Goal: Information Seeking & Learning: Check status

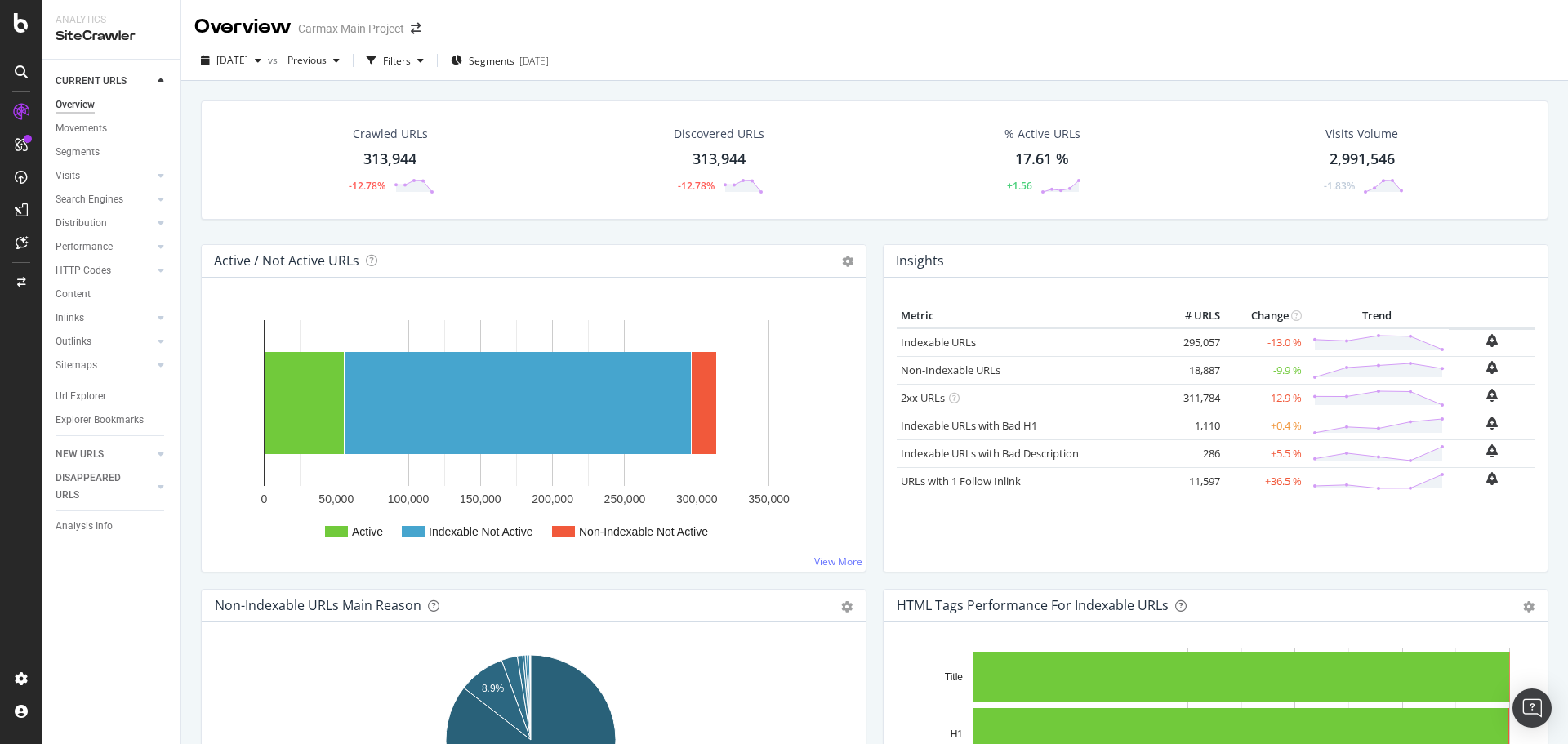
click at [413, 143] on div "Crawled URLs 313,944 -12.78%" at bounding box center [390, 160] width 122 height 85
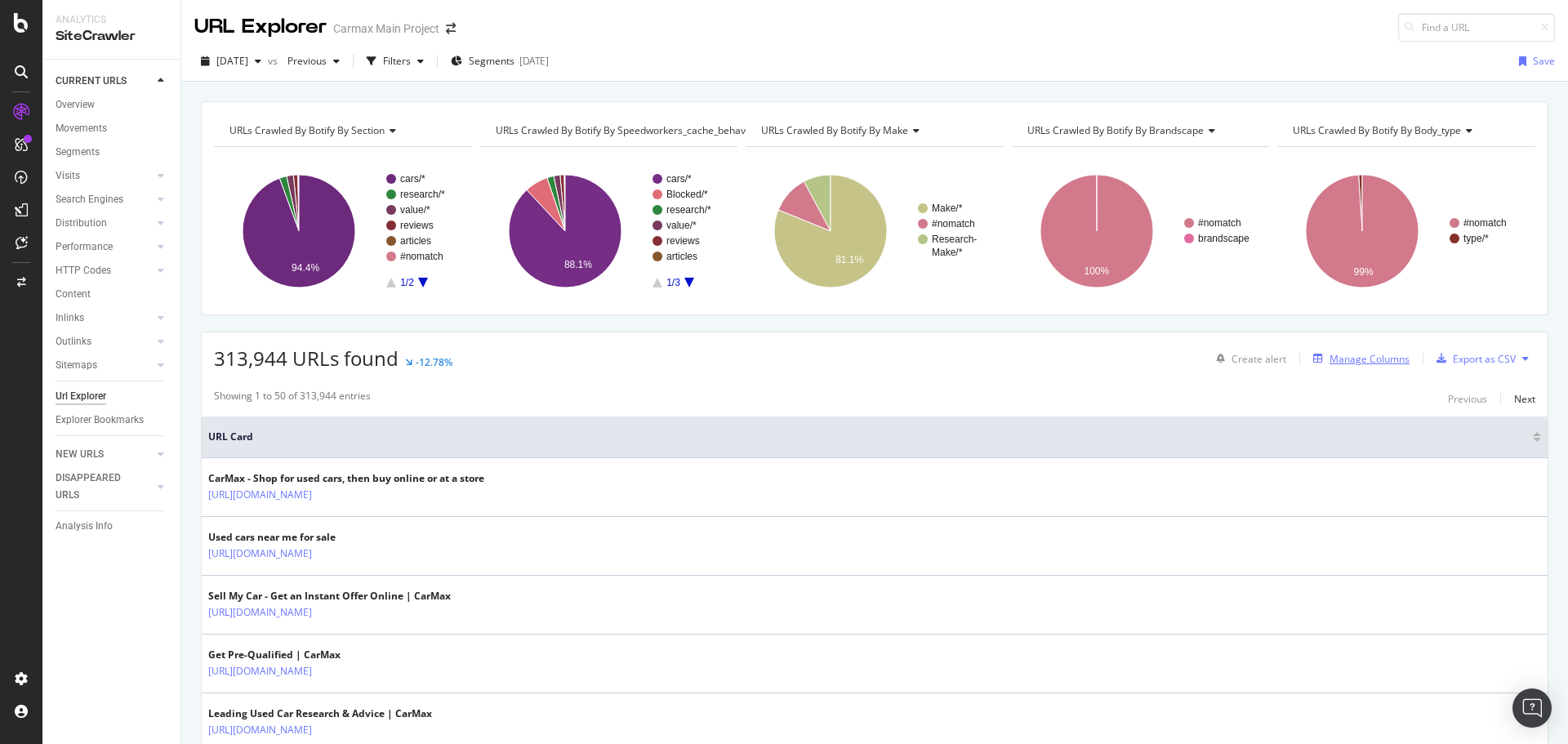
click at [1330, 360] on div "Manage Columns" at bounding box center [1369, 359] width 80 height 14
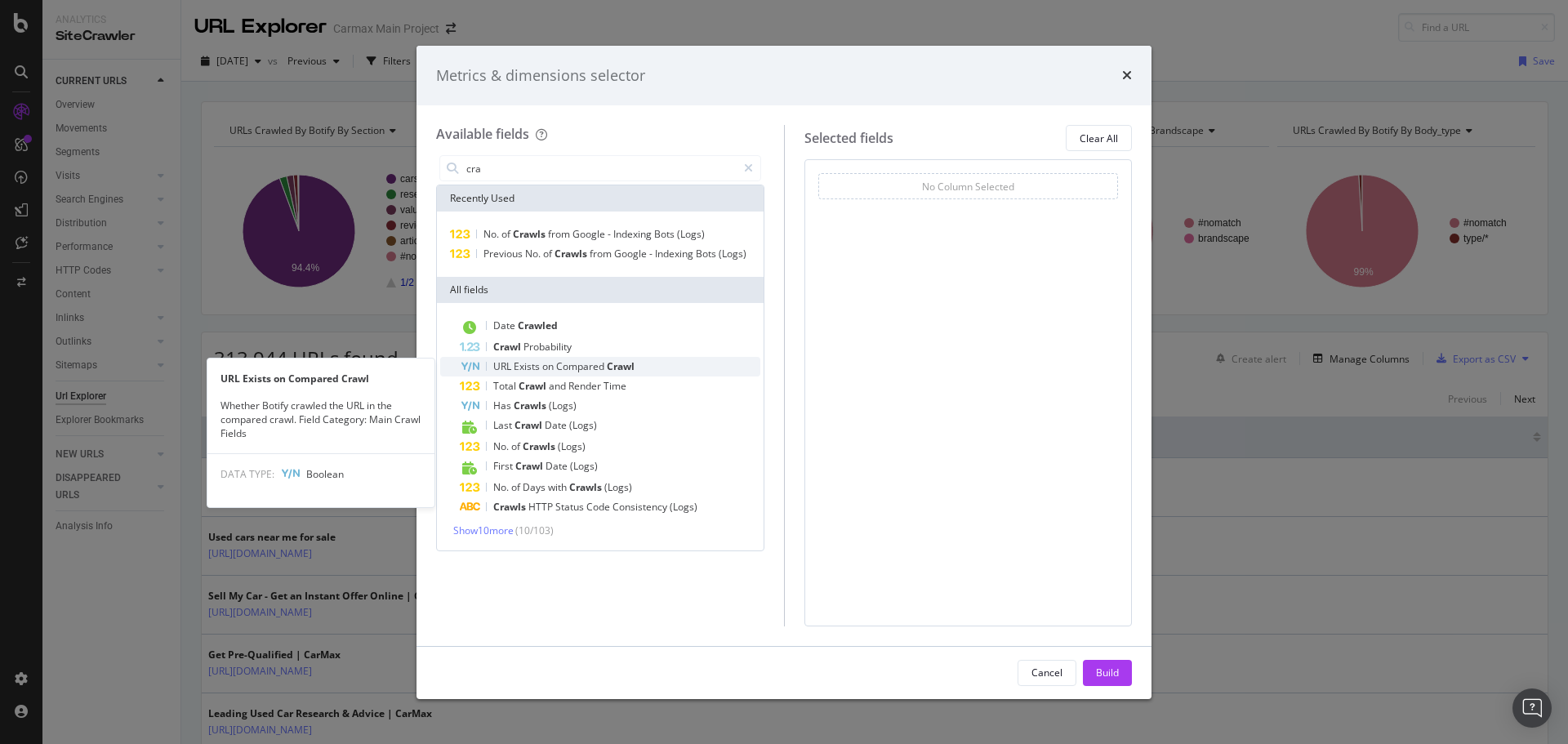
type input "cra"
click at [639, 362] on div "URL Exists on Compared Crawl" at bounding box center [610, 367] width 300 height 19
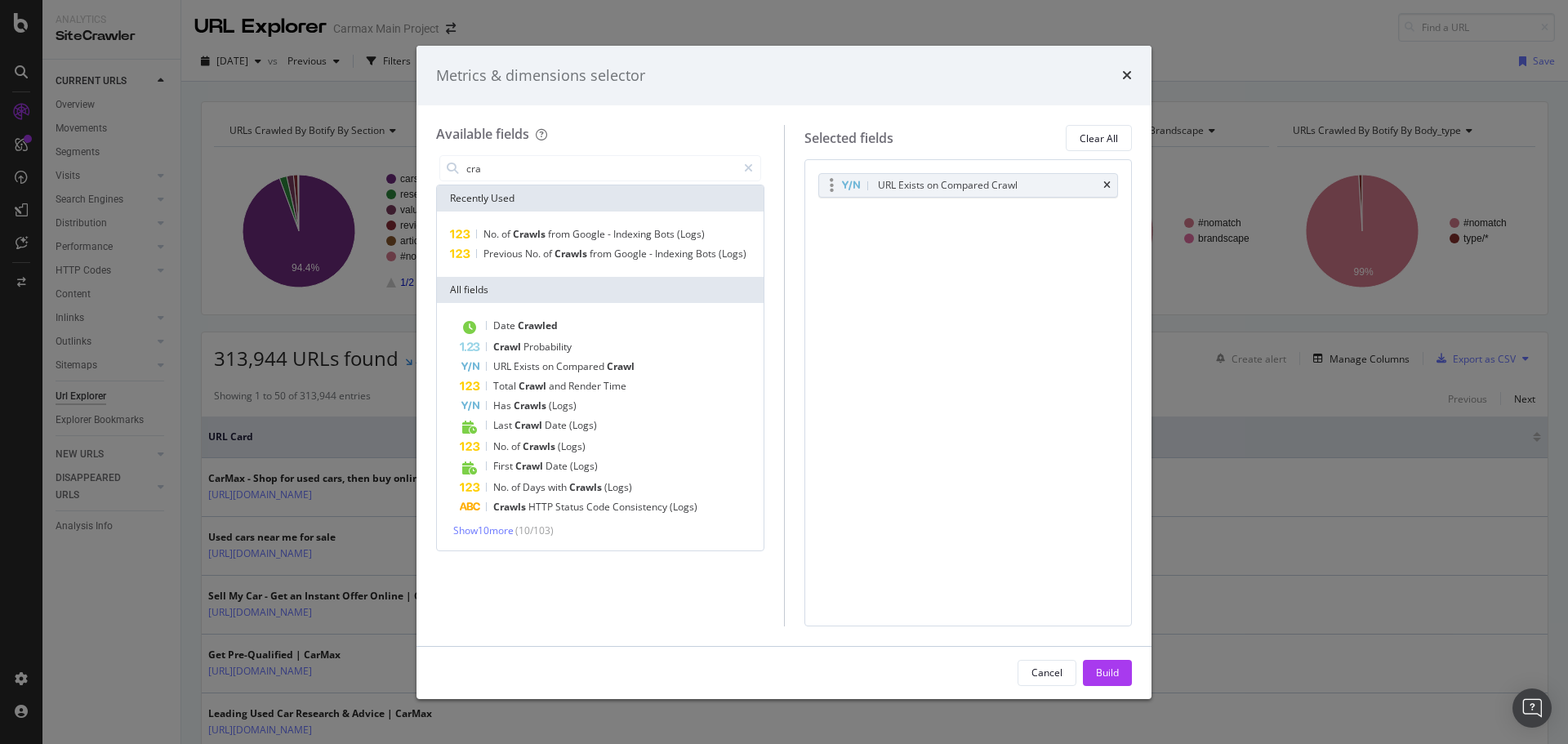
click at [945, 184] on div "URL Exists on Compared Crawl" at bounding box center [947, 185] width 139 height 17
click at [1108, 672] on div "Build" at bounding box center [1107, 672] width 23 height 14
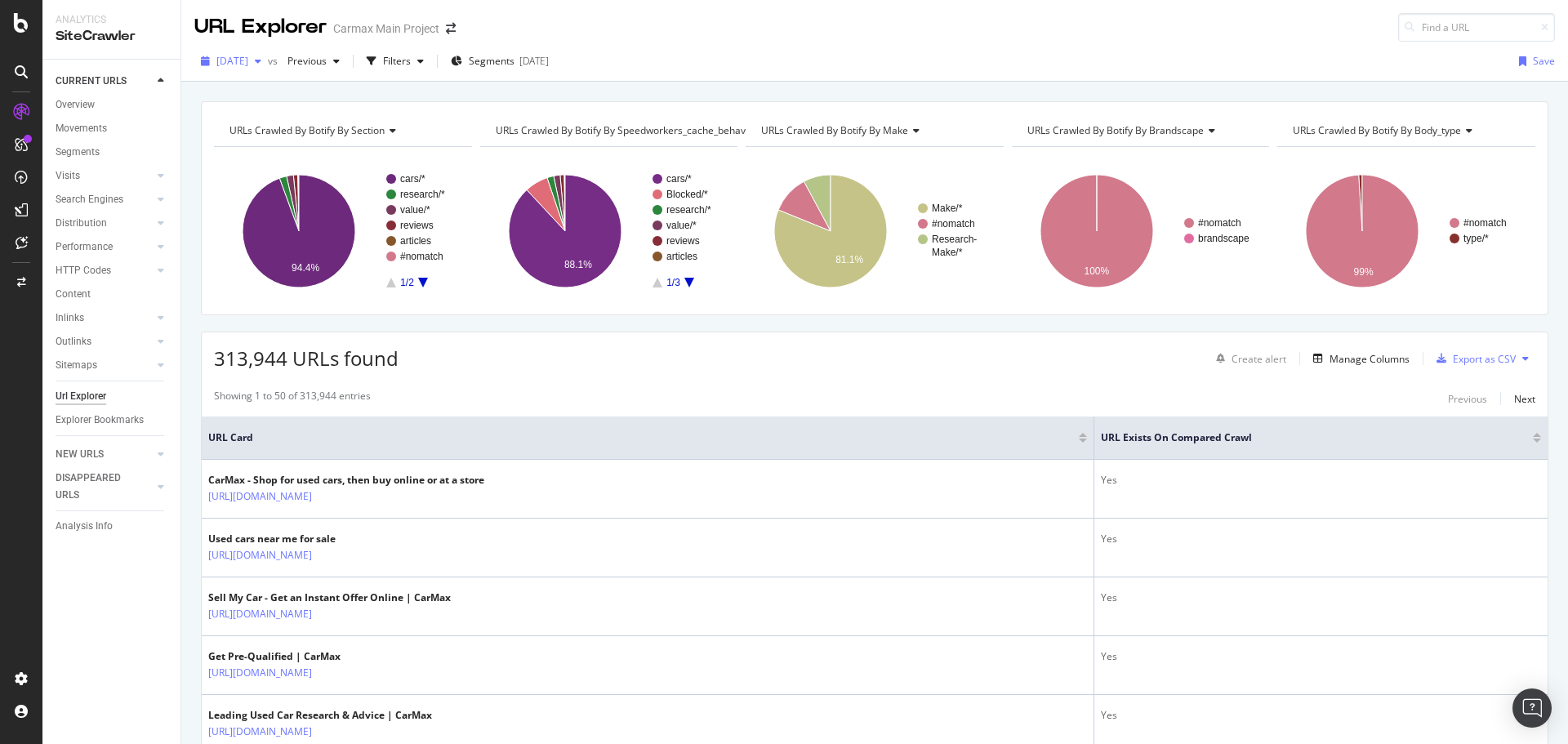
click at [248, 65] on span "[DATE]" at bounding box center [232, 61] width 32 height 14
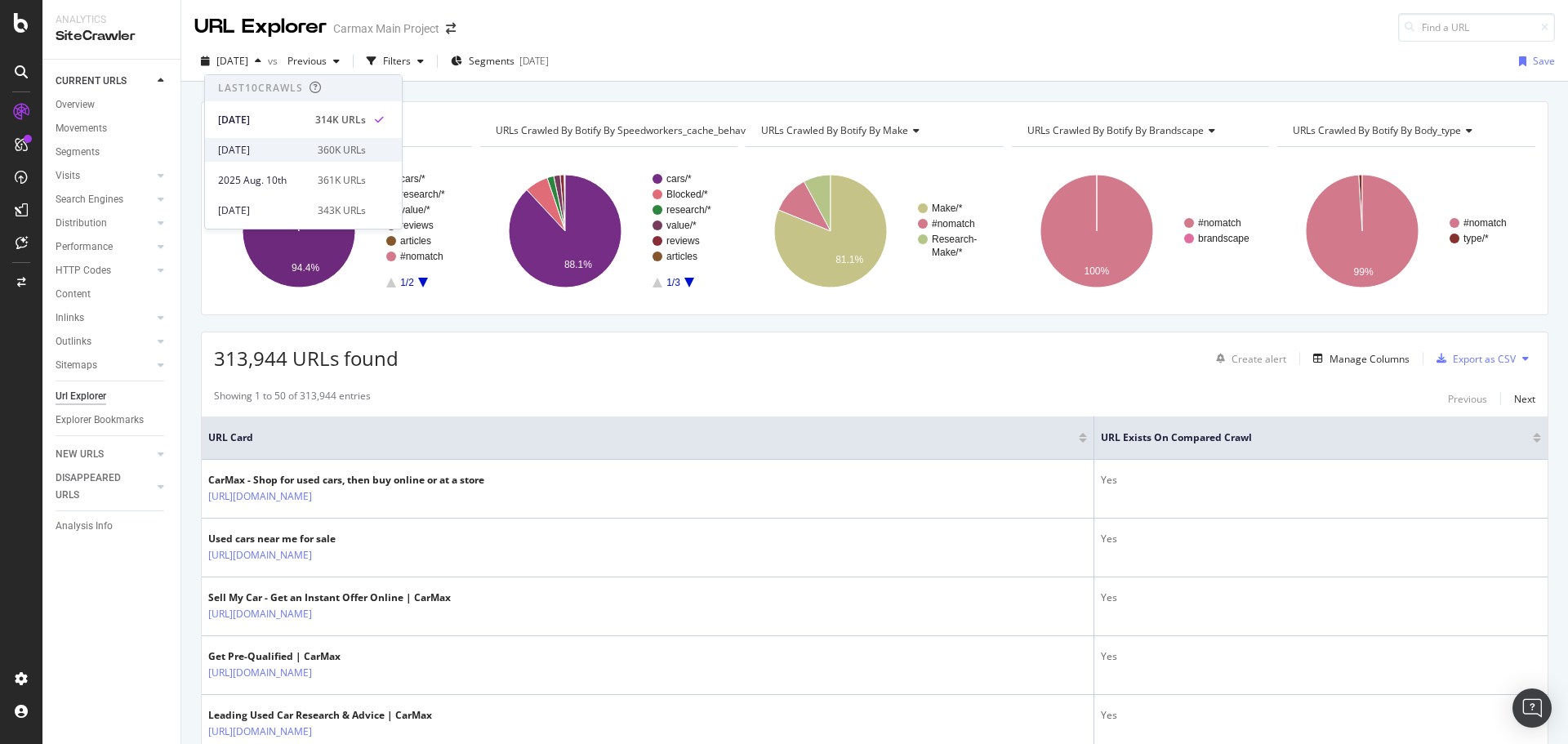
click at [295, 146] on div "[DATE]" at bounding box center [263, 150] width 90 height 15
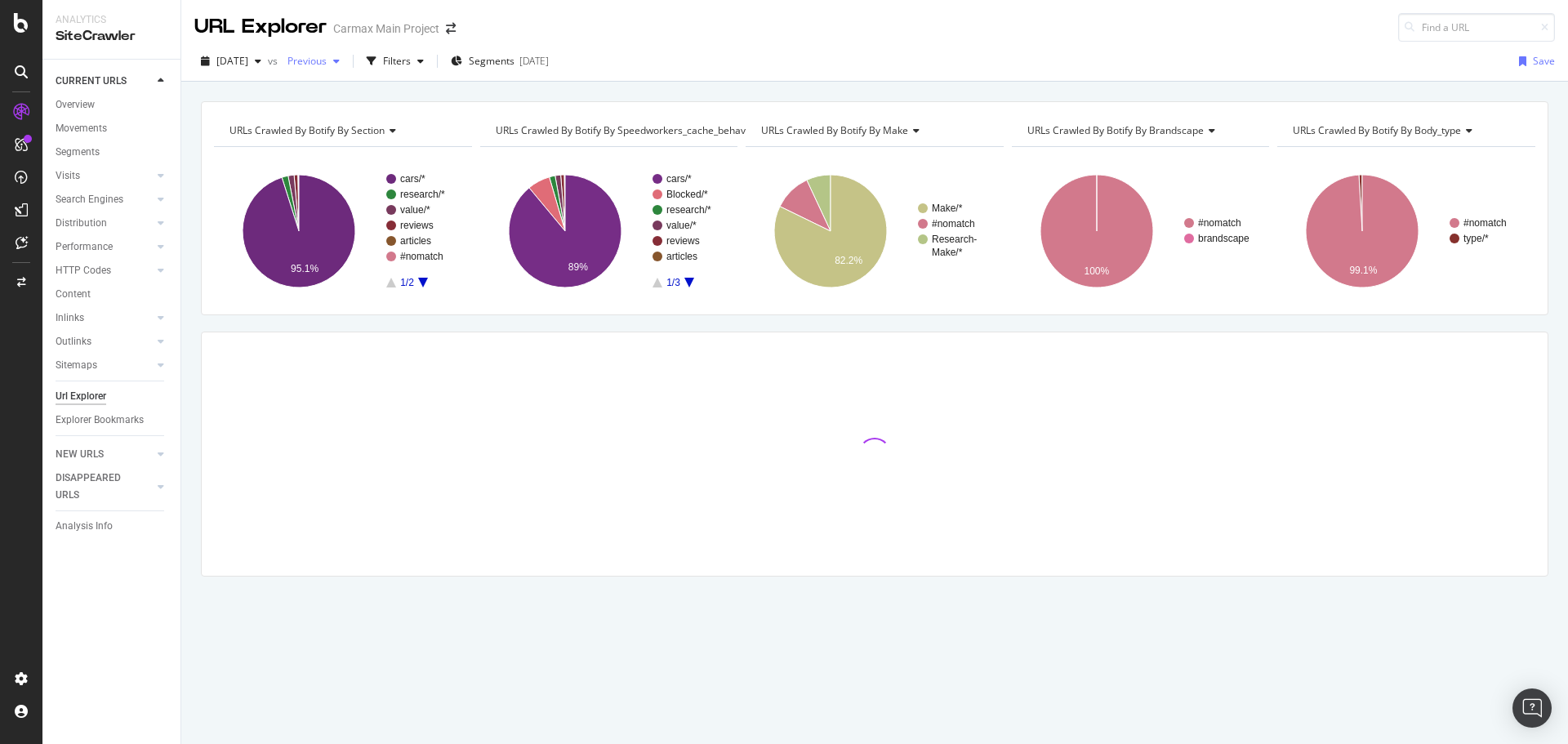
click at [340, 64] on icon "button" at bounding box center [336, 62] width 7 height 10
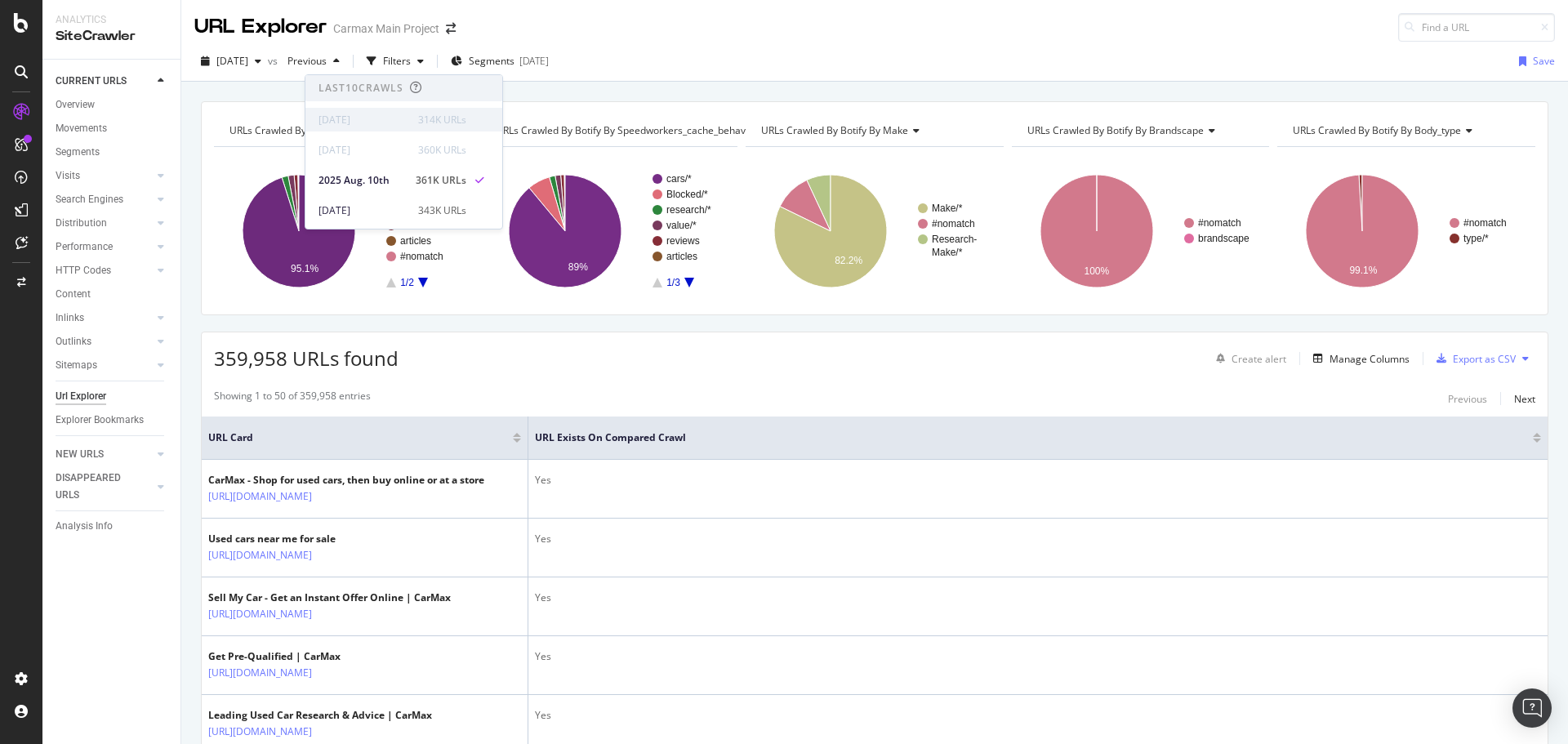
click at [395, 119] on div "[DATE]" at bounding box center [364, 120] width 90 height 15
click at [668, 33] on div "URL Explorer Carmax Main Project" at bounding box center [874, 21] width 1386 height 42
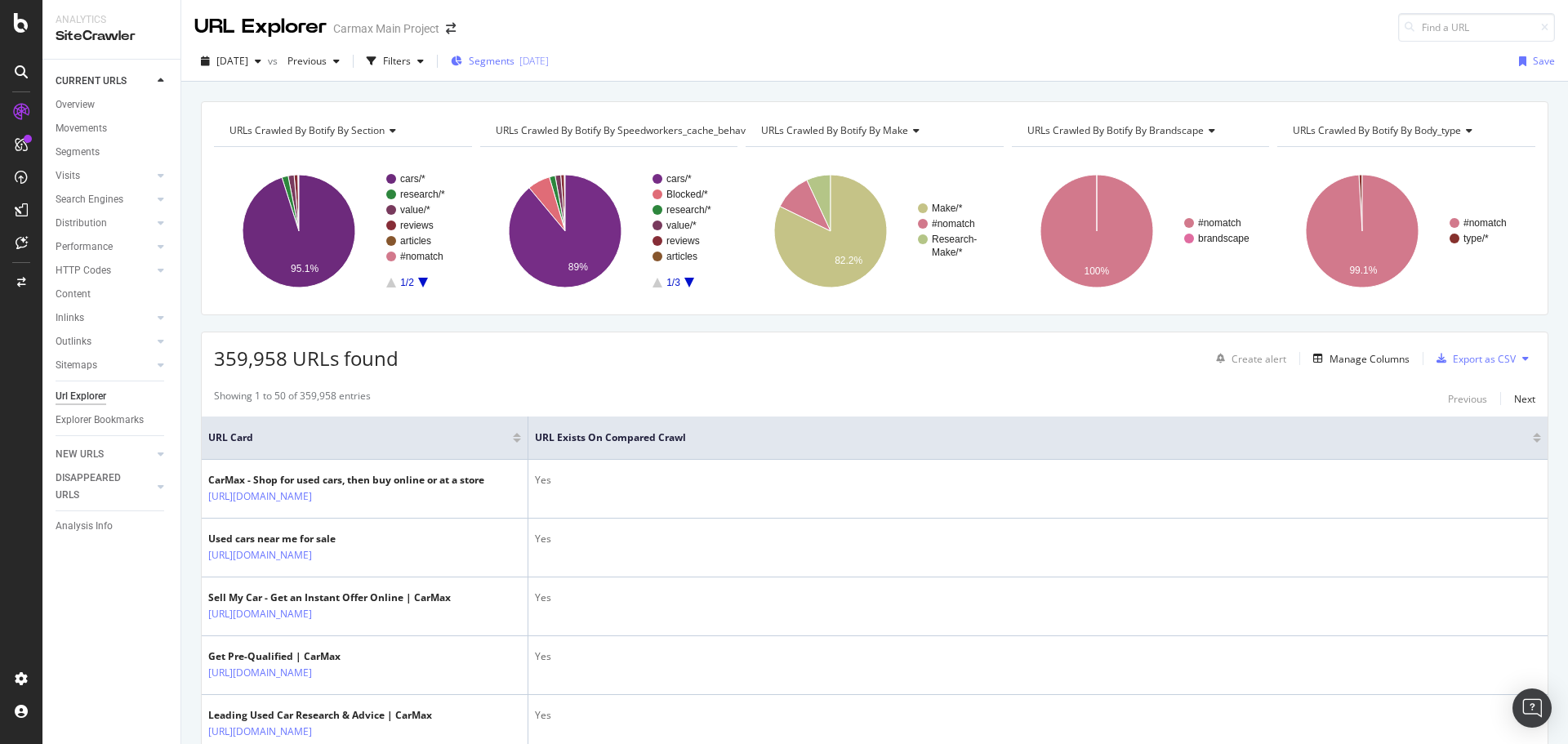
click at [549, 56] on div "[DATE]" at bounding box center [533, 61] width 29 height 14
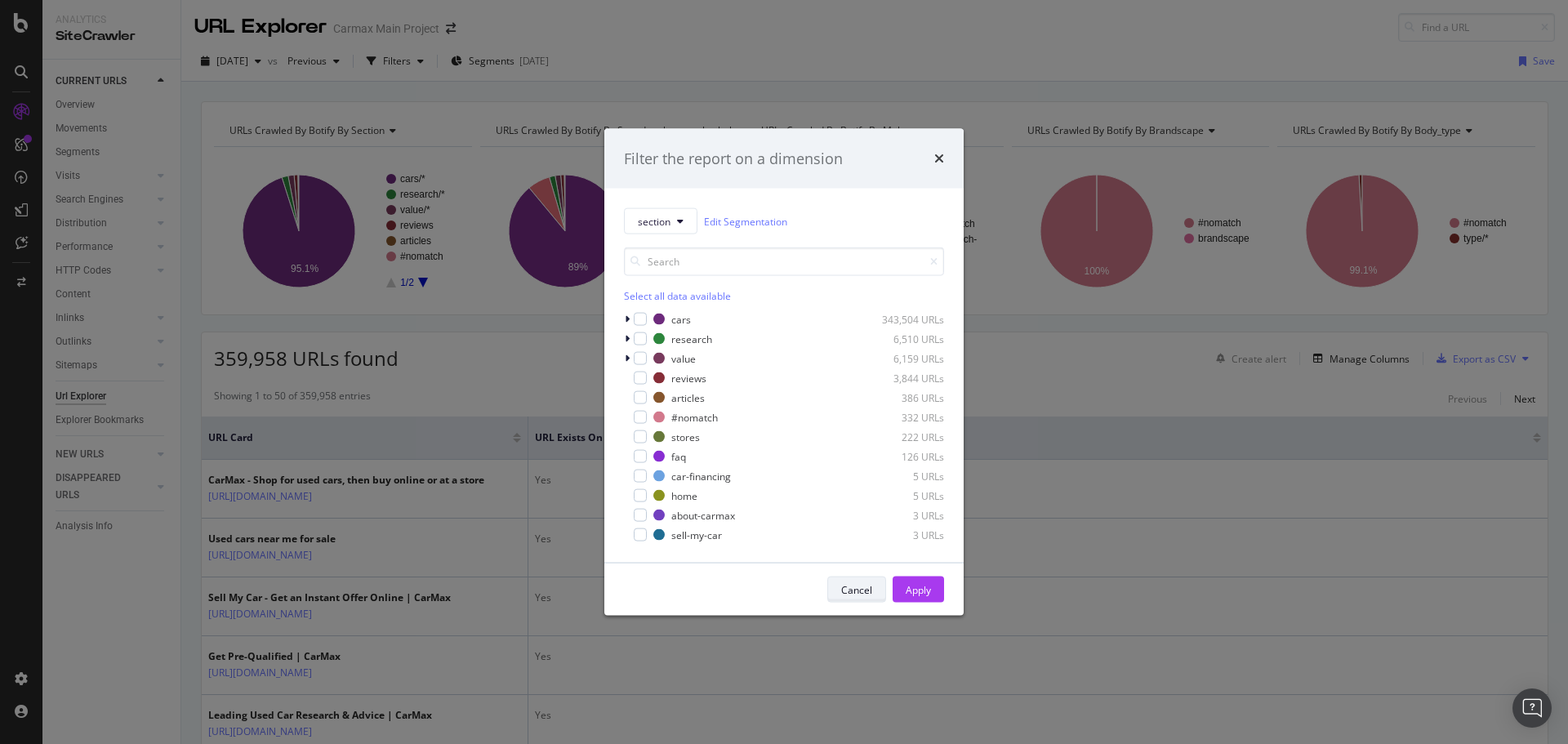
click at [865, 589] on div "Cancel" at bounding box center [856, 590] width 31 height 14
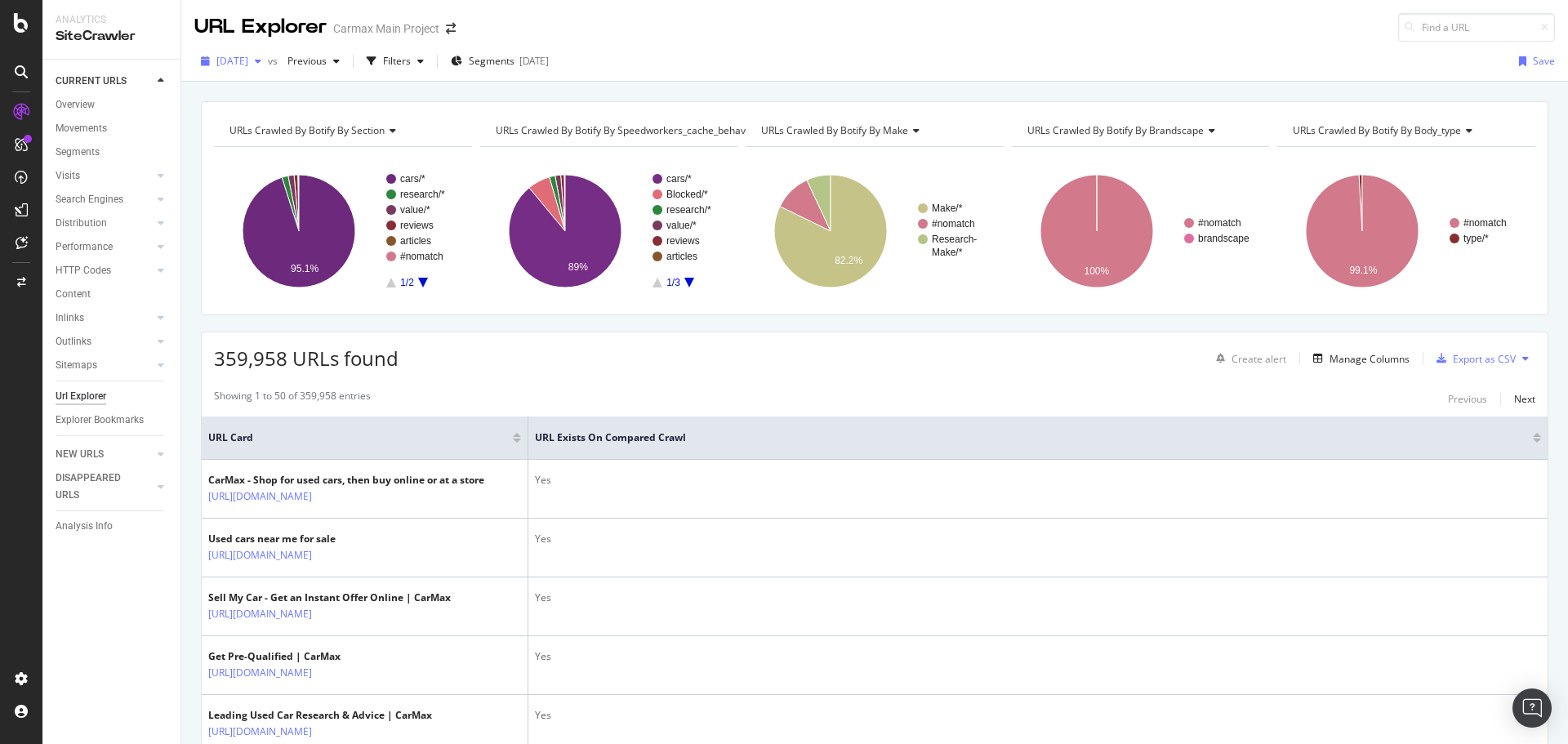
click at [268, 64] on div "button" at bounding box center [257, 62] width 19 height 10
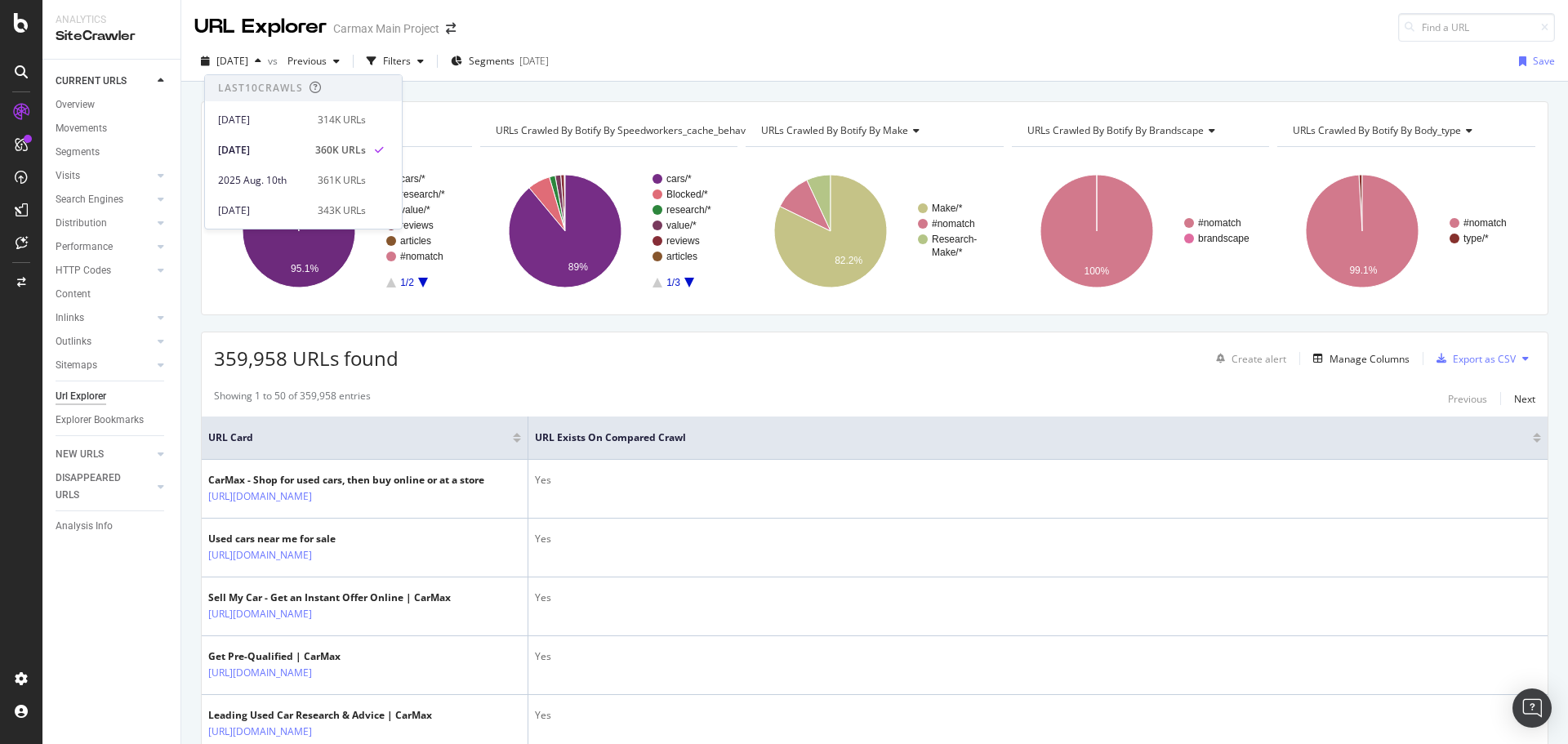
click at [360, 37] on div "Carmax Main Project" at bounding box center [386, 28] width 106 height 17
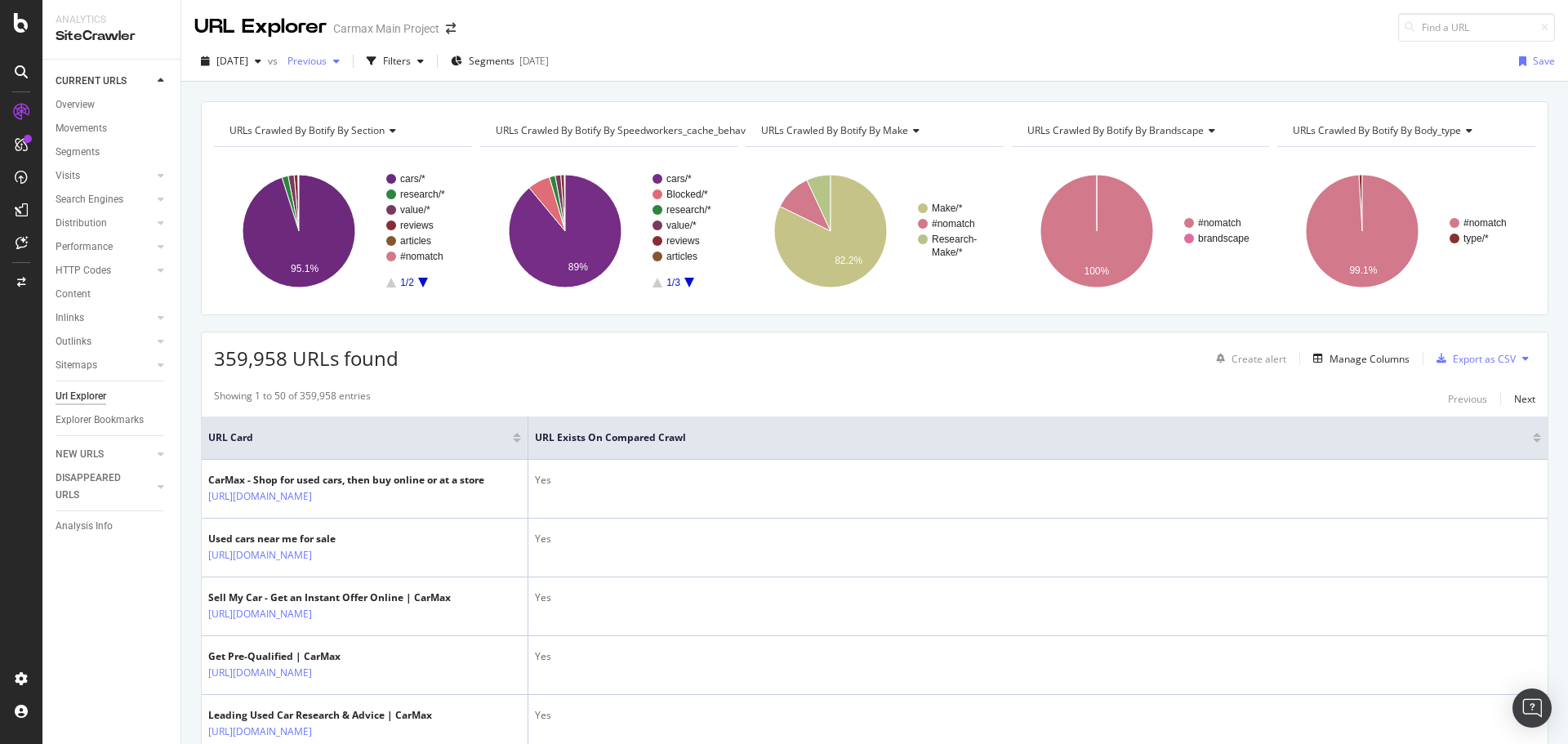
click at [346, 53] on div "Previous" at bounding box center [314, 61] width 65 height 24
click at [370, 124] on div "[DATE]" at bounding box center [364, 120] width 90 height 15
click at [760, 38] on div "URL Explorer Carmax Main Project" at bounding box center [874, 21] width 1386 height 42
click at [268, 57] on div "button" at bounding box center [257, 62] width 19 height 10
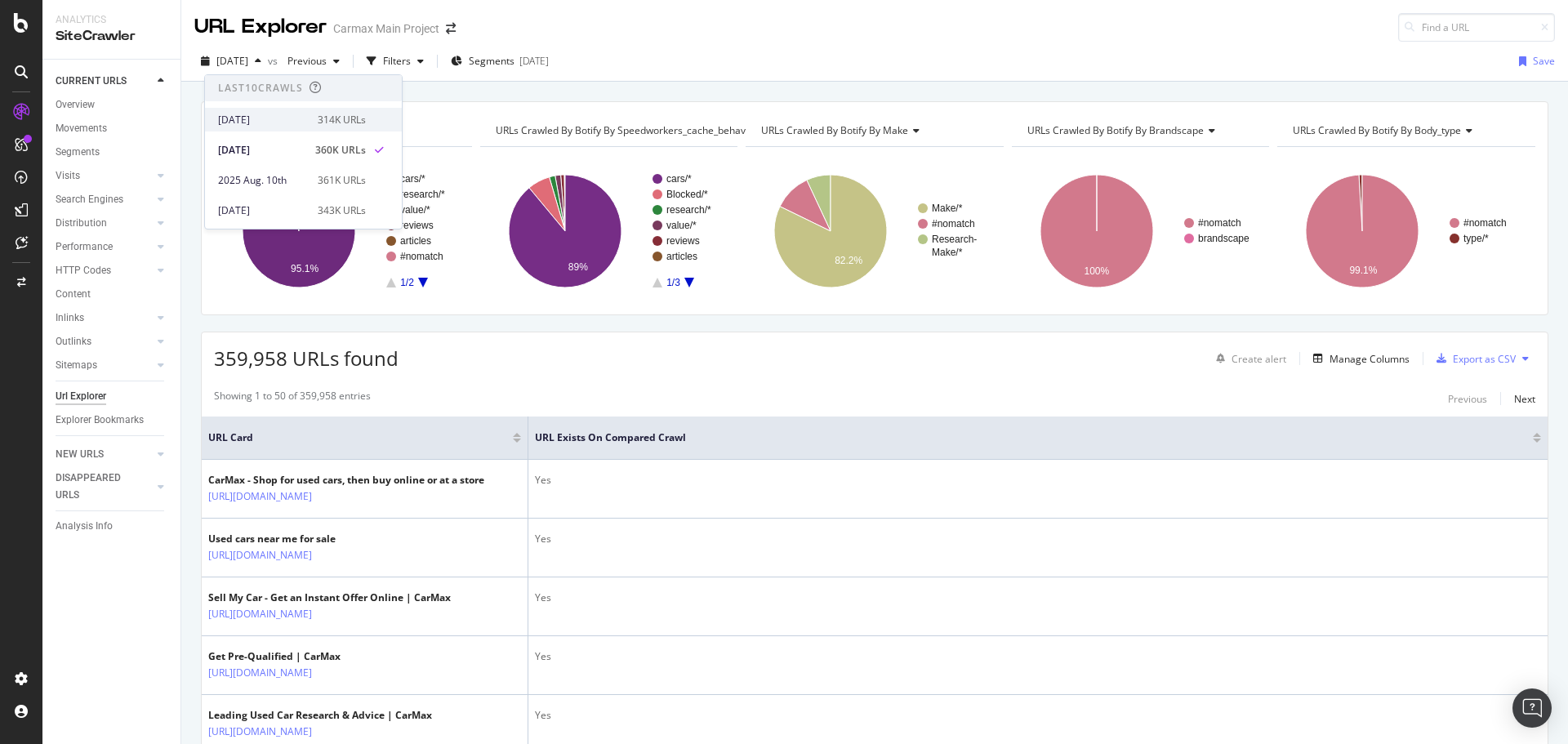
click at [289, 124] on div "[DATE]" at bounding box center [263, 120] width 90 height 15
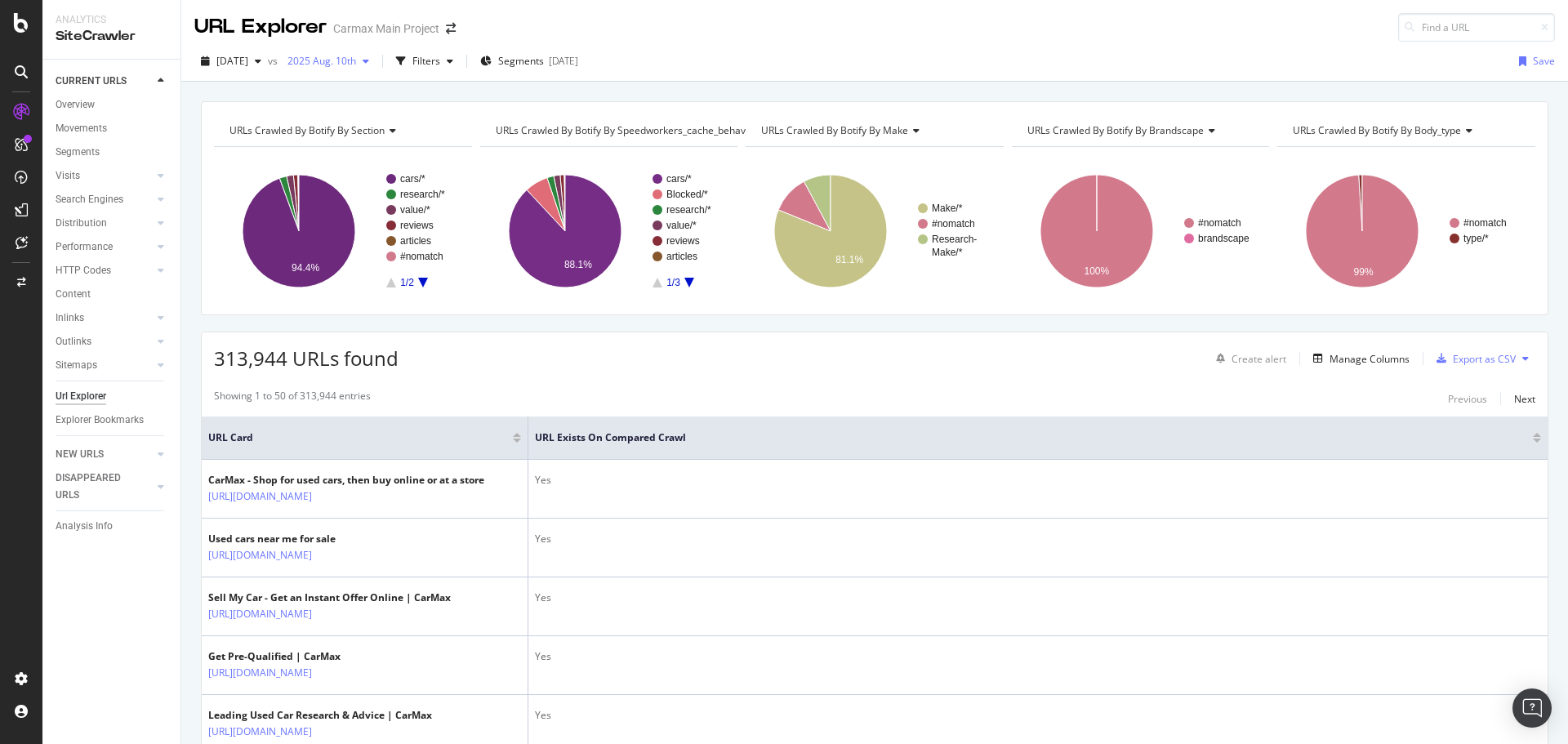
click at [369, 62] on icon "button" at bounding box center [366, 62] width 7 height 10
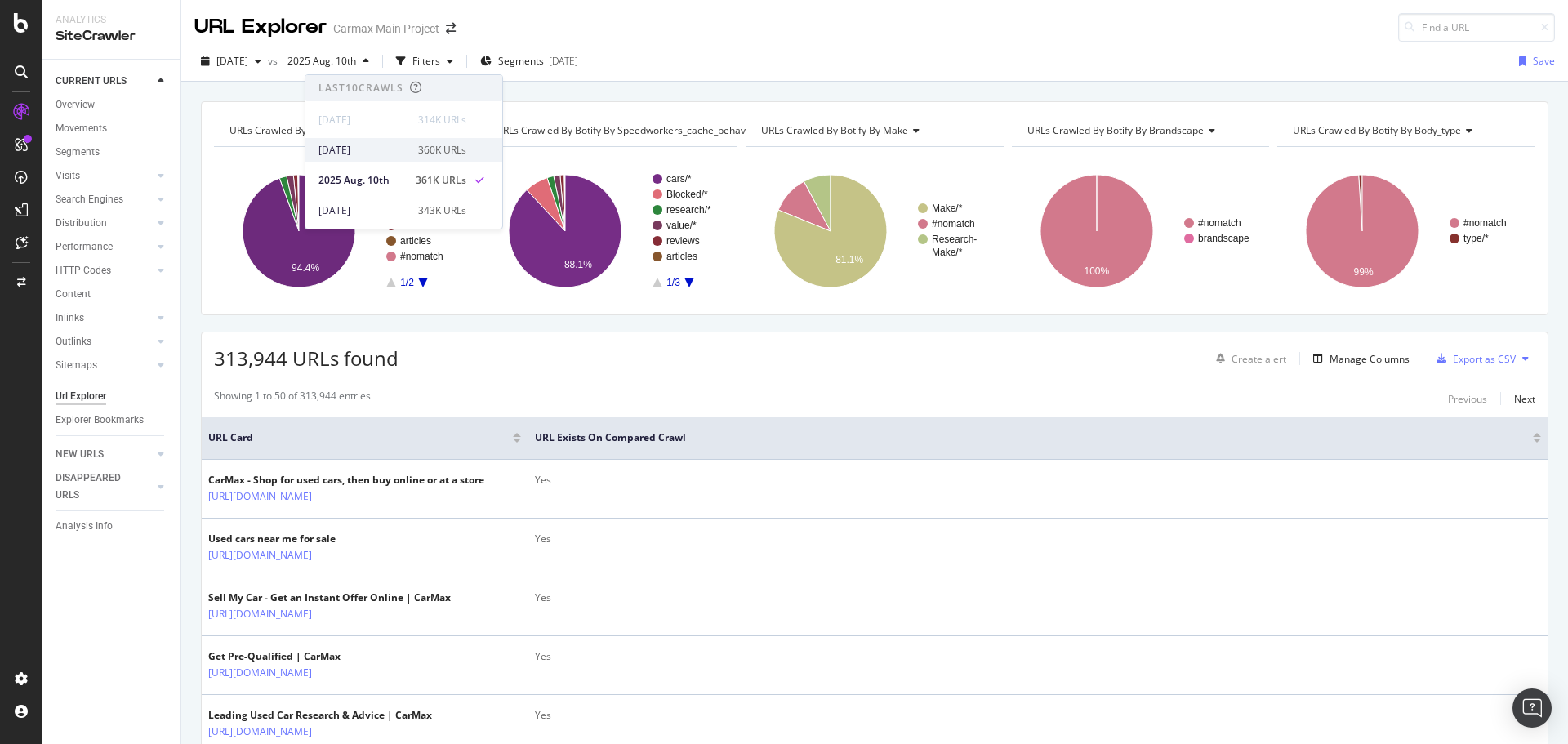
click at [399, 144] on div "[DATE]" at bounding box center [364, 150] width 90 height 15
click at [95, 107] on link "Overview" at bounding box center [113, 104] width 113 height 18
